Goal: Information Seeking & Learning: Learn about a topic

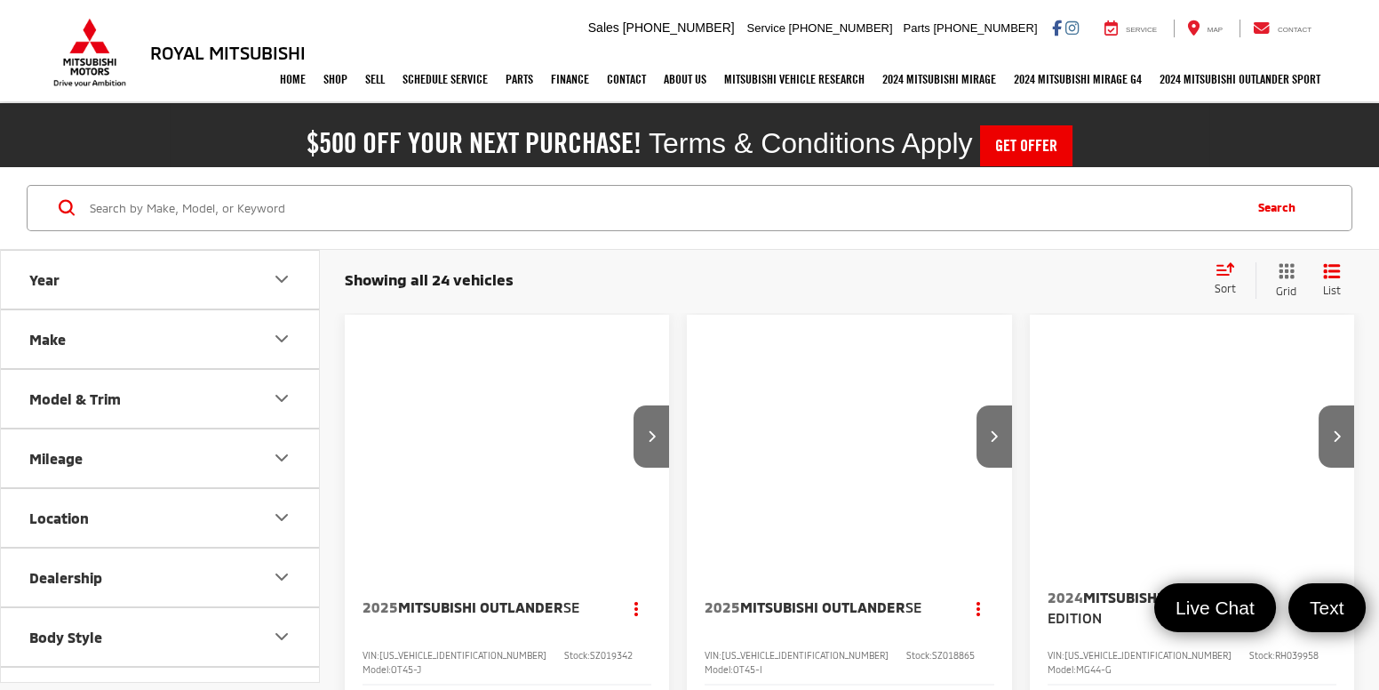
click at [346, 203] on input "Search by Make, Model, or Keyword" at bounding box center [664, 208] width 1152 height 43
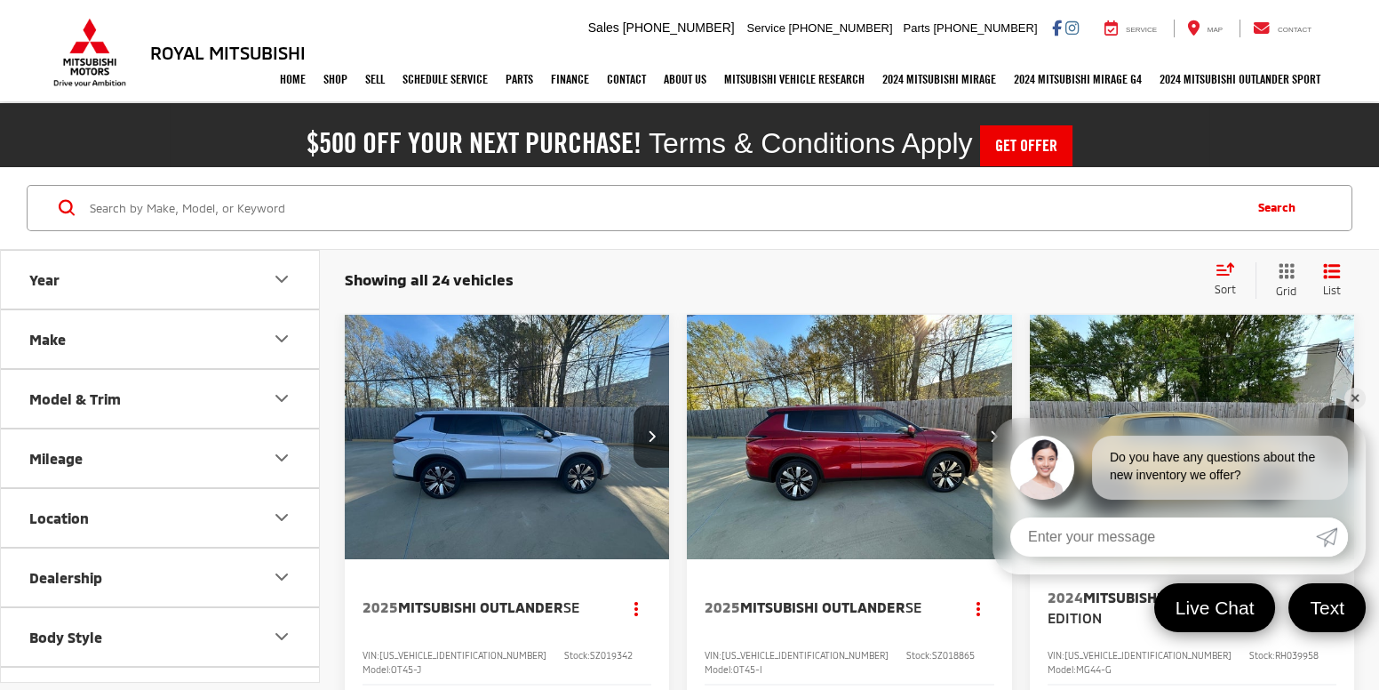
paste input "RH039958"
type input "RH039958"
click at [1356, 403] on link "✕" at bounding box center [1354, 397] width 21 height 21
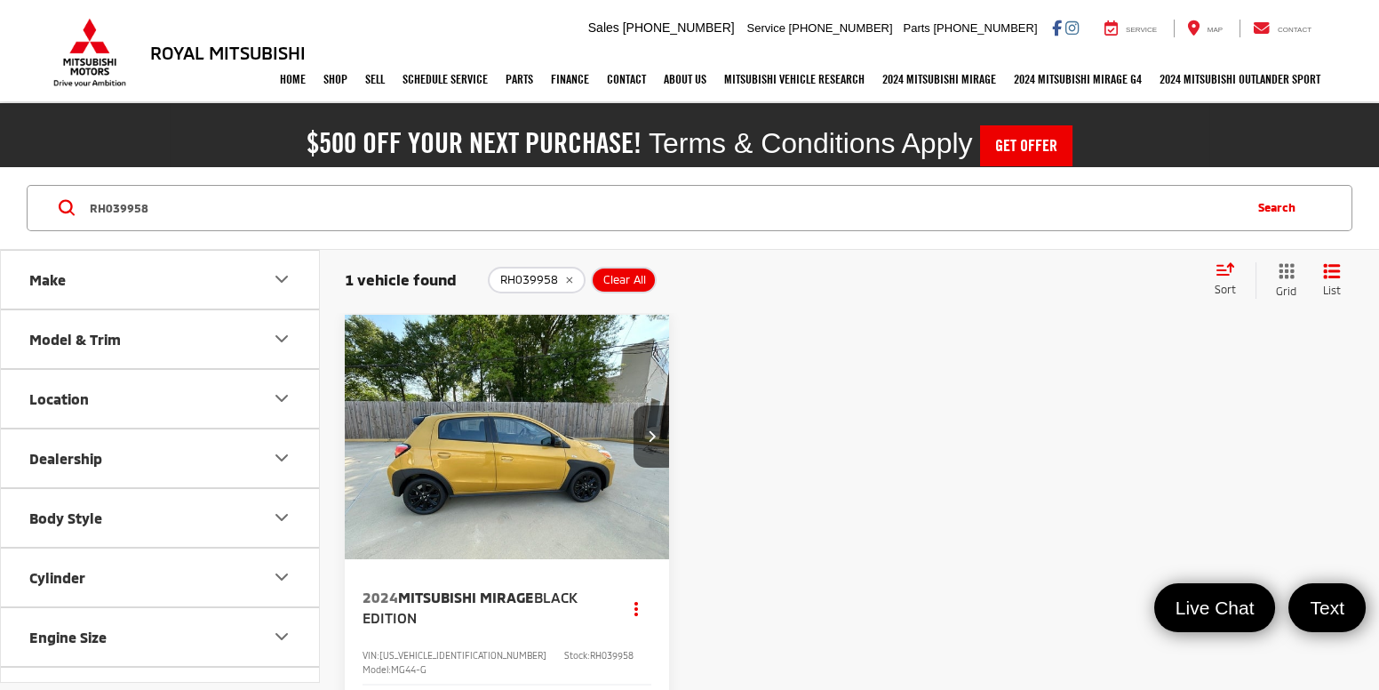
click at [520, 472] on img "2024 Mitsubishi Mirage Black Edition 0" at bounding box center [507, 437] width 327 height 245
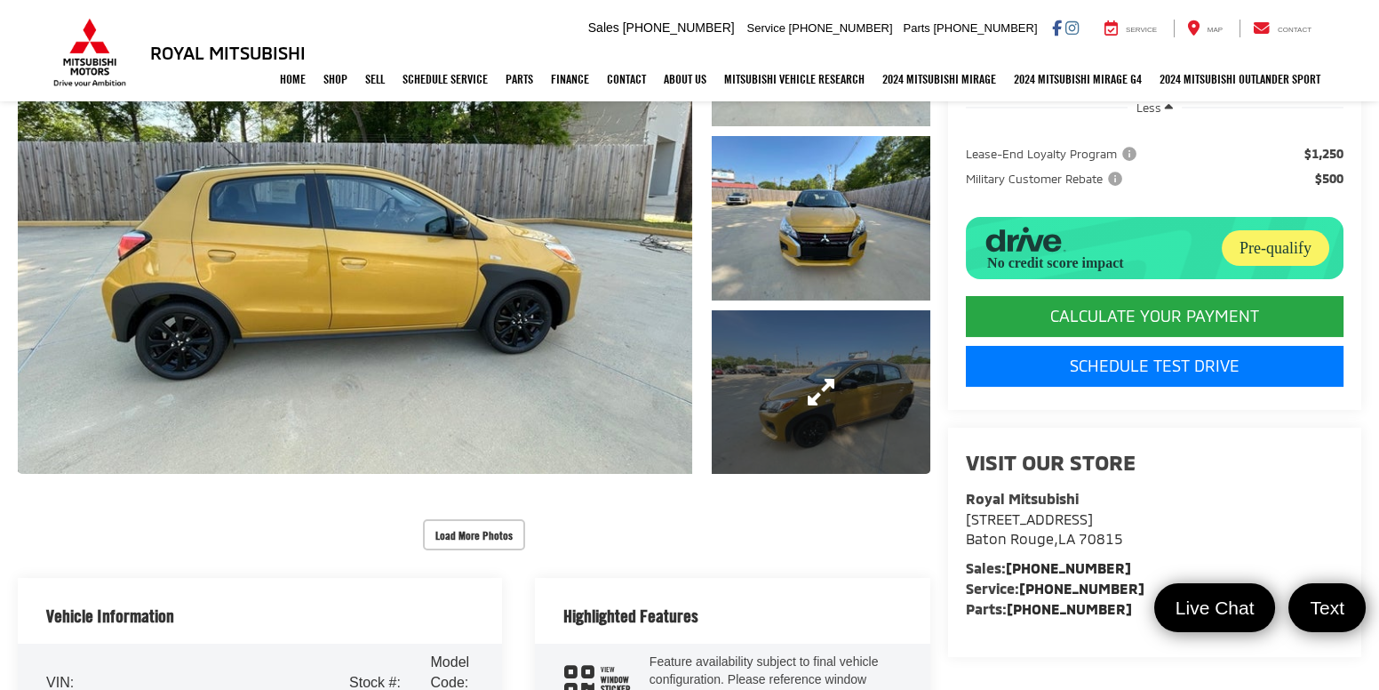
scroll to position [372, 0]
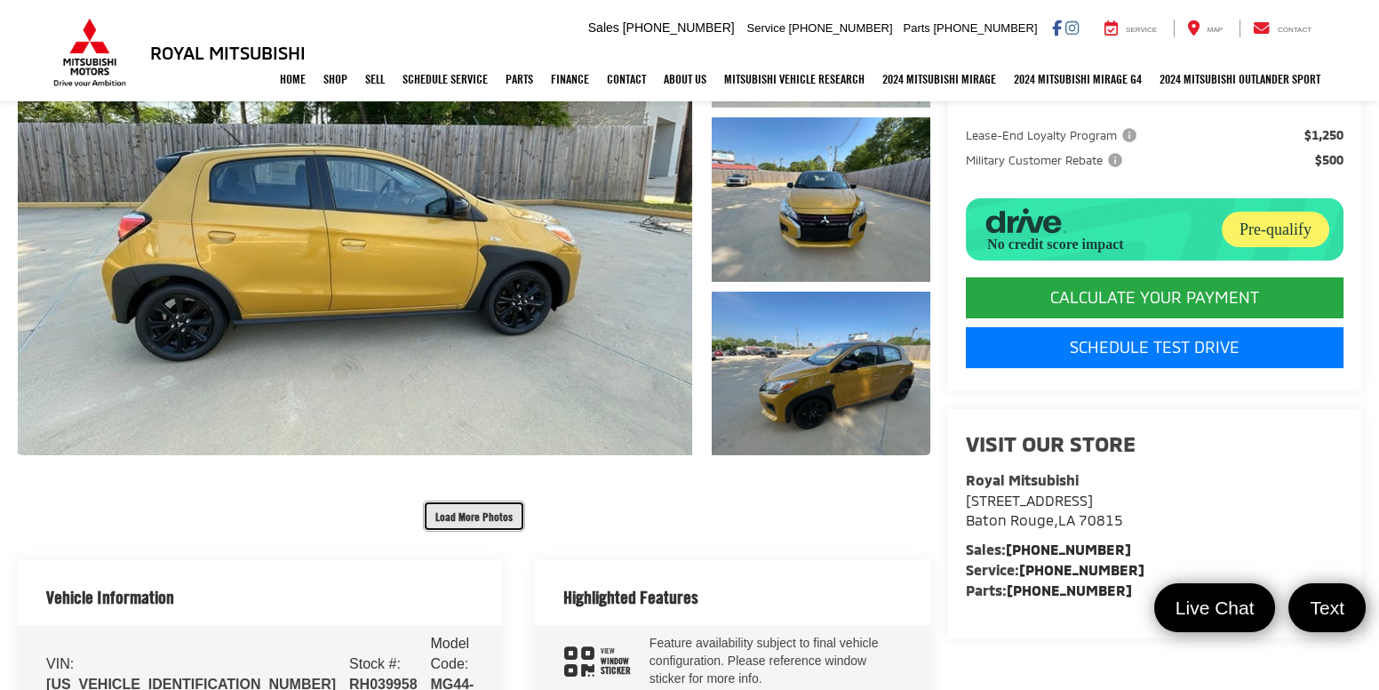
click at [479, 514] on button "Load More Photos" at bounding box center [474, 515] width 102 height 31
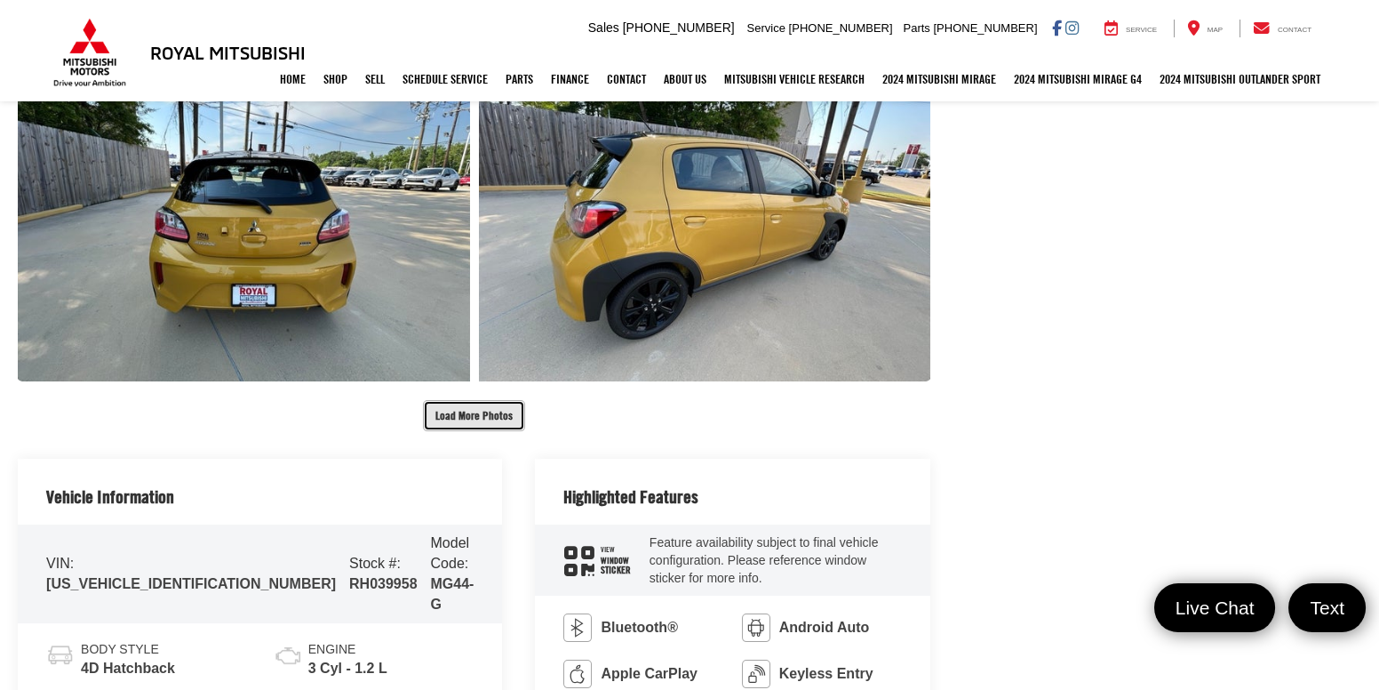
scroll to position [1152, 0]
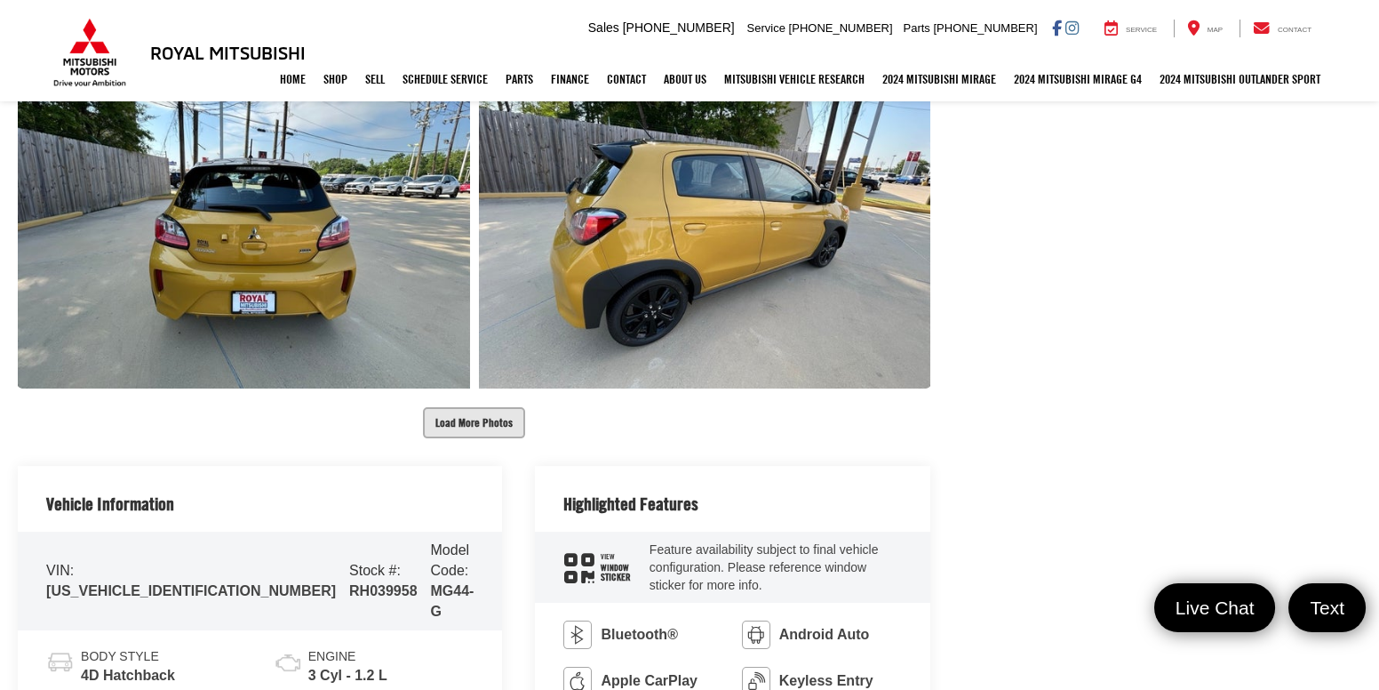
click at [462, 389] on div "Load More Photos" at bounding box center [474, 69] width 913 height 737
click at [466, 407] on button "Load More Photos" at bounding box center [474, 422] width 102 height 31
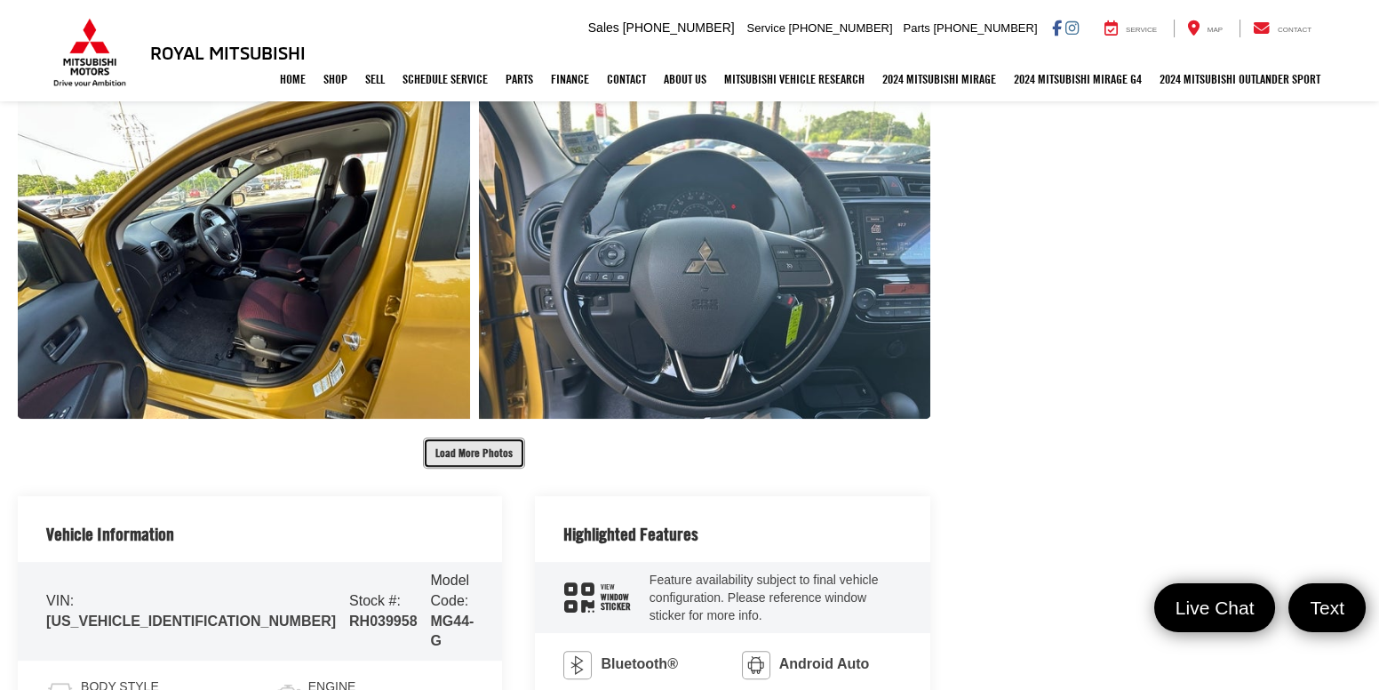
scroll to position [1836, 0]
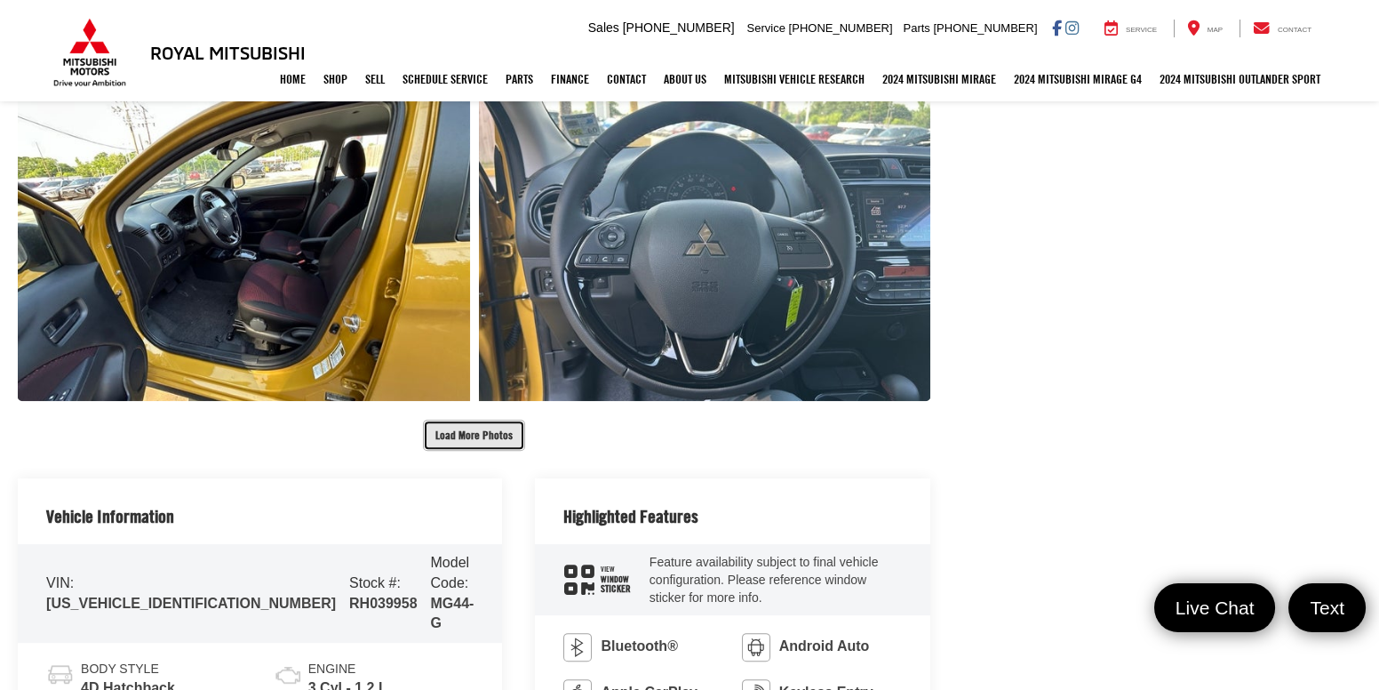
click at [471, 432] on button "Load More Photos" at bounding box center [474, 434] width 102 height 31
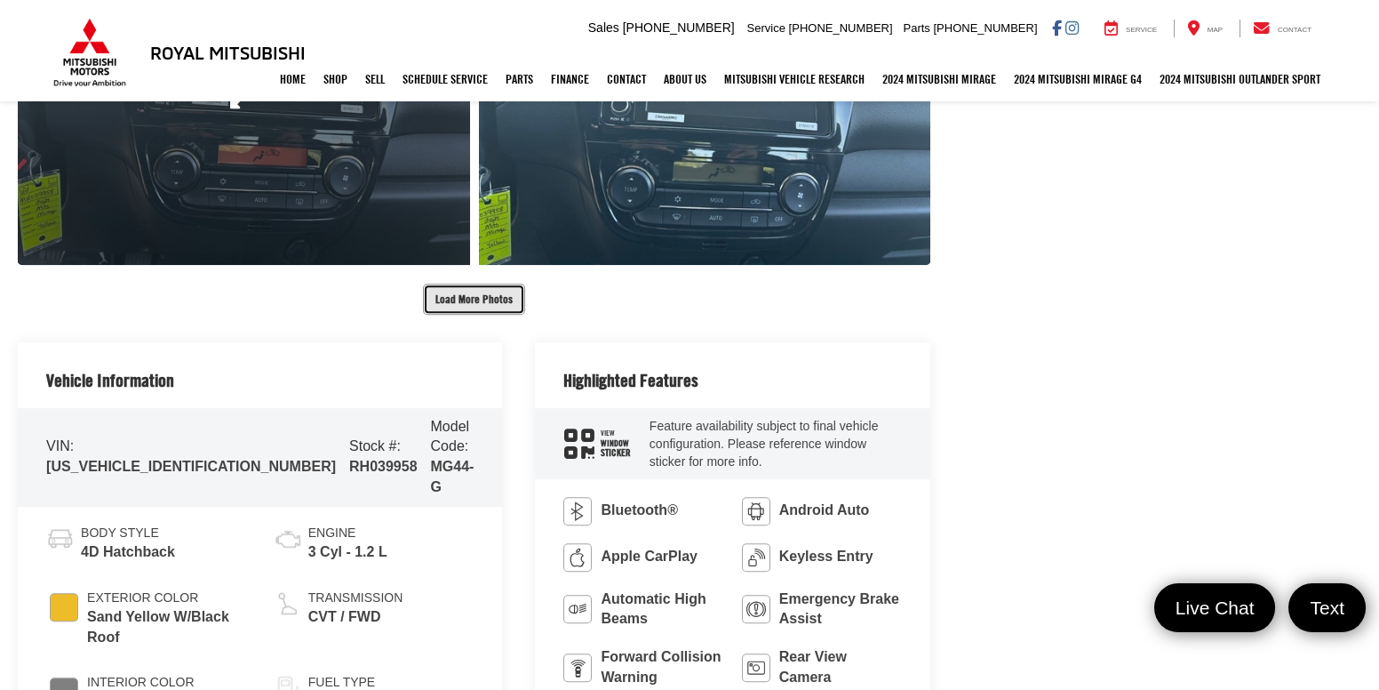
scroll to position [2668, 0]
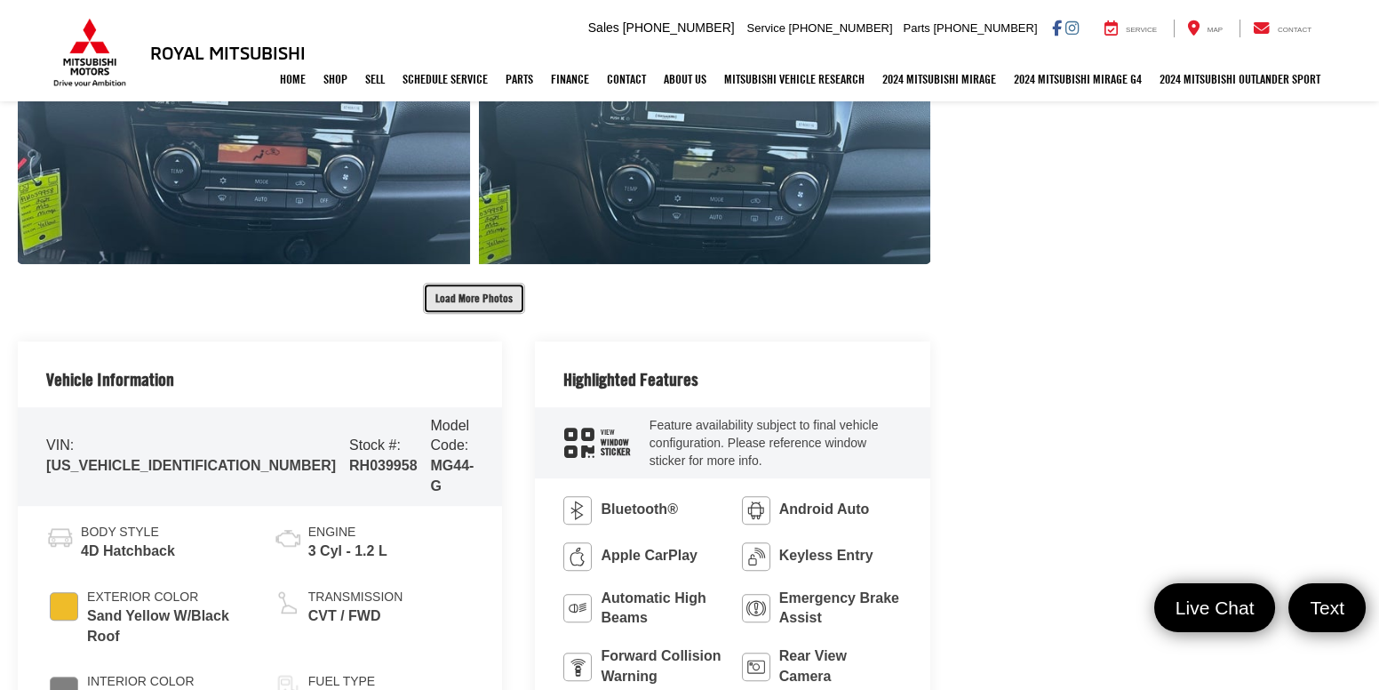
click at [474, 283] on button "Load More Photos" at bounding box center [474, 298] width 102 height 31
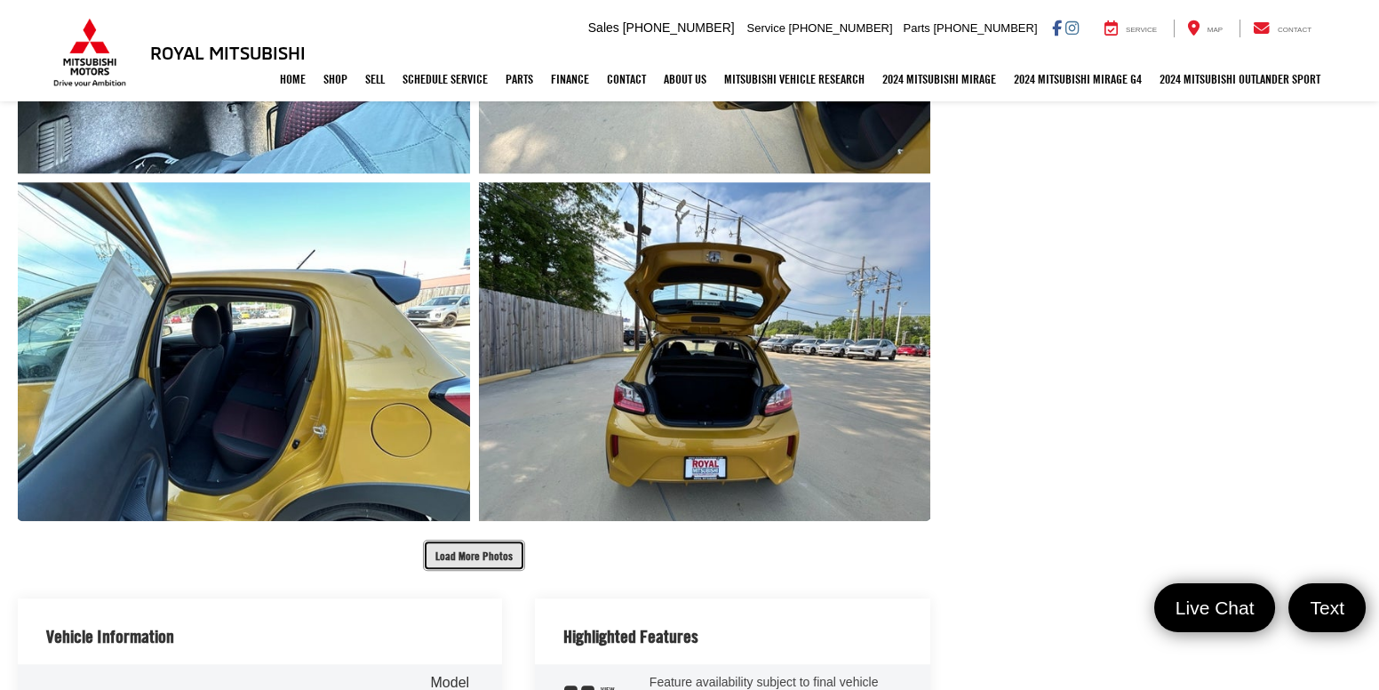
scroll to position [3345, 0]
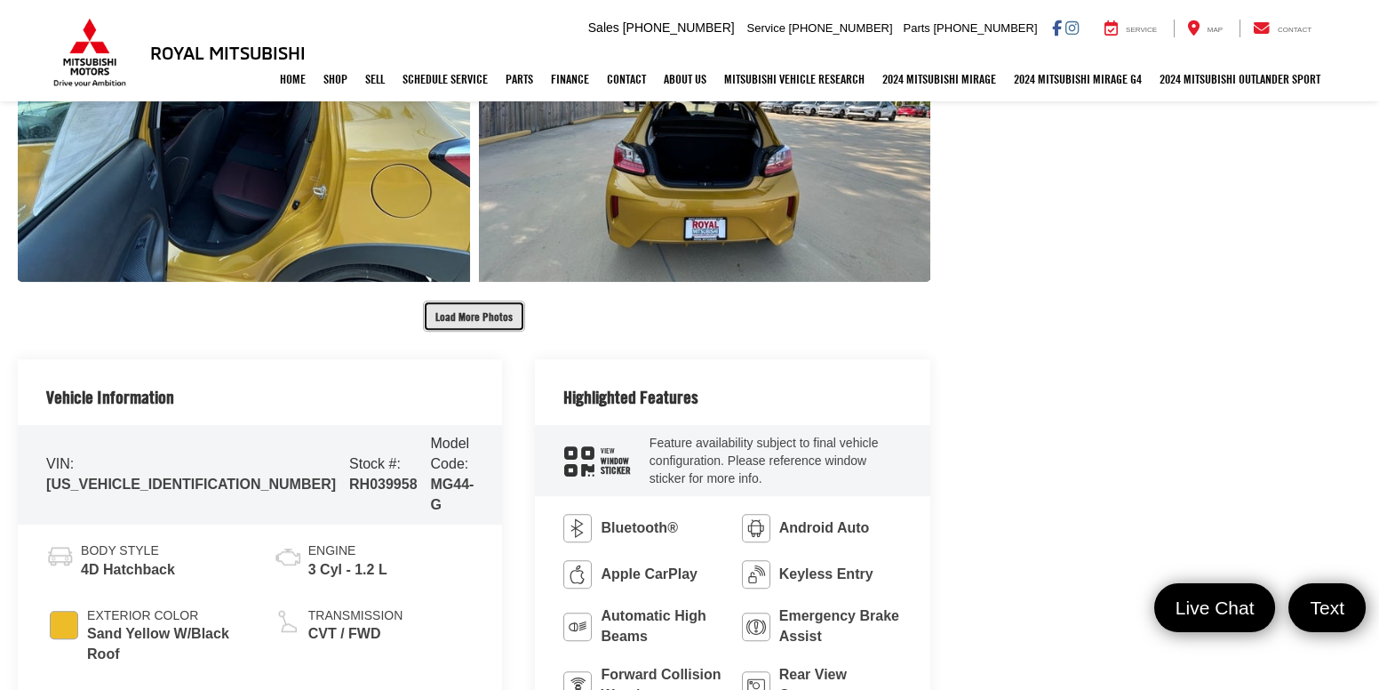
click at [431, 306] on button "Load More Photos" at bounding box center [474, 315] width 102 height 31
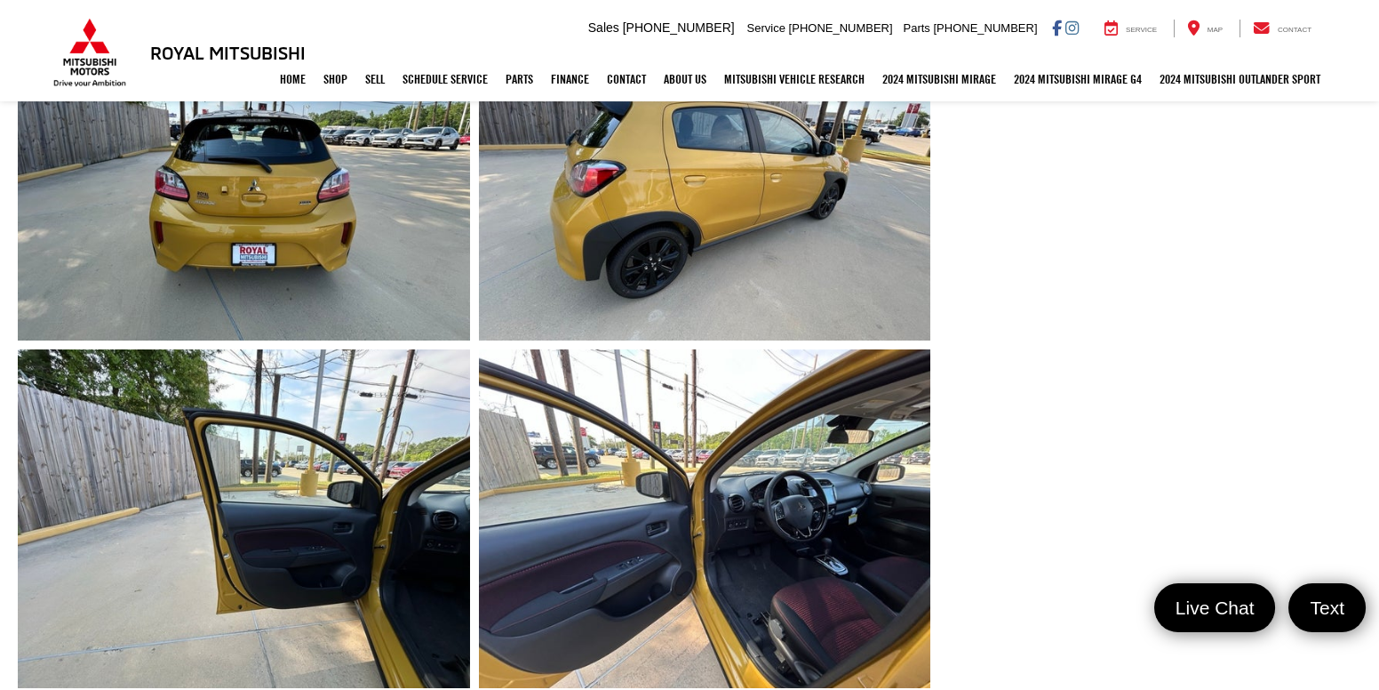
scroll to position [1017, 0]
